Goal: Information Seeking & Learning: Learn about a topic

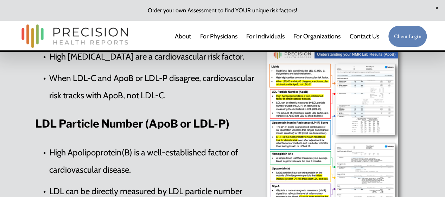
scroll to position [286, 0]
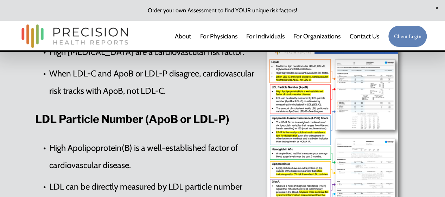
drag, startPoint x: 448, startPoint y: 9, endPoint x: 448, endPoint y: 24, distance: 15.1
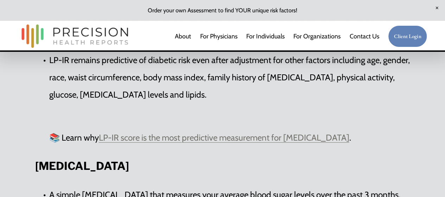
scroll to position [930, 0]
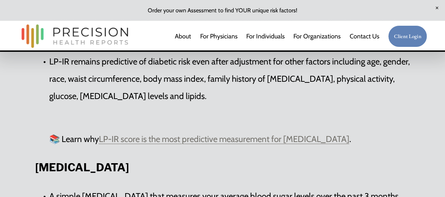
click at [209, 144] on link "LP-IR score is the most predictive measurement for [MEDICAL_DATA]" at bounding box center [224, 139] width 251 height 10
